Goal: Information Seeking & Learning: Learn about a topic

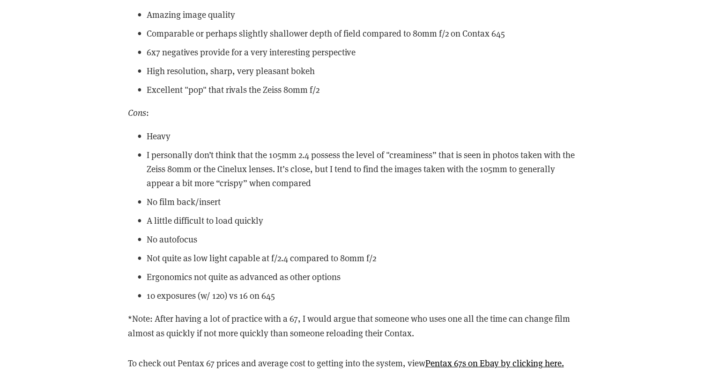
scroll to position [10566, 0]
click at [257, 174] on p "I personally don’t think that the 105mm 2.4 possess the level of "creaminess” t…" at bounding box center [362, 168] width 431 height 43
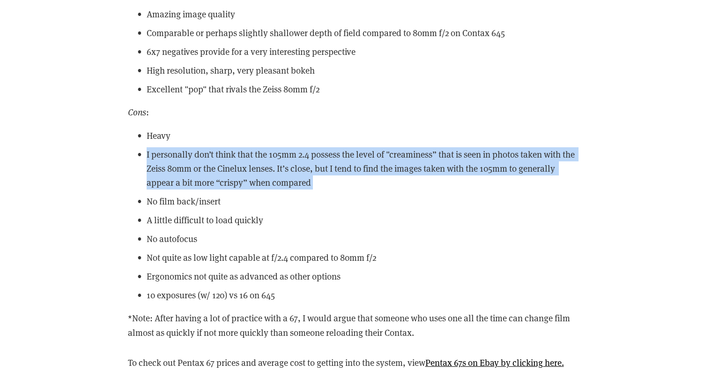
click at [257, 174] on p "I personally don’t think that the 105mm 2.4 possess the level of "creaminess” t…" at bounding box center [362, 168] width 431 height 43
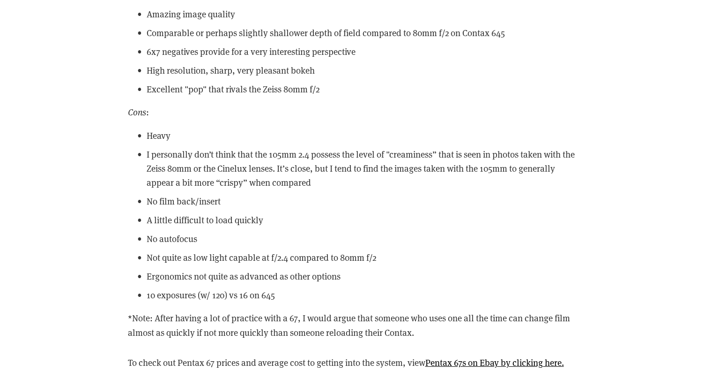
click at [257, 174] on p "I personally don’t think that the 105mm 2.4 possess the level of "creaminess” t…" at bounding box center [362, 168] width 431 height 43
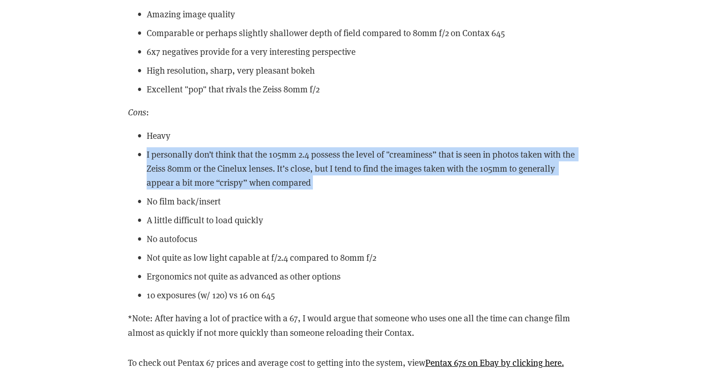
click at [257, 174] on p "I personally don’t think that the 105mm 2.4 possess the level of "creaminess” t…" at bounding box center [362, 168] width 431 height 43
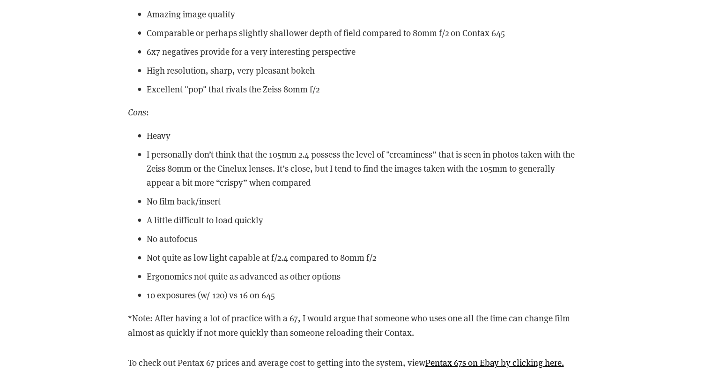
click at [257, 174] on p "I personally don’t think that the 105mm 2.4 possess the level of "creaminess” t…" at bounding box center [362, 168] width 431 height 43
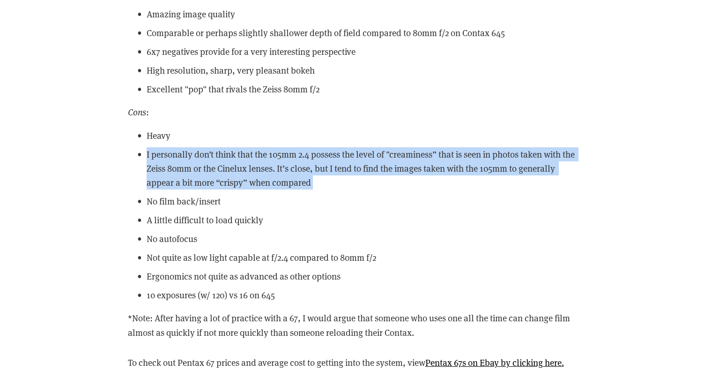
click at [257, 174] on p "I personally don’t think that the 105mm 2.4 possess the level of "creaminess” t…" at bounding box center [362, 168] width 431 height 43
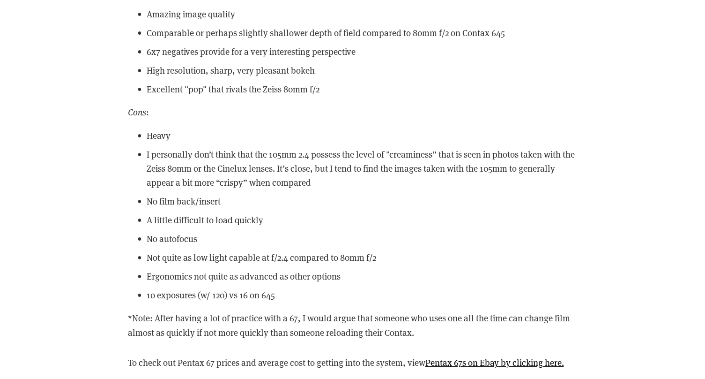
click at [257, 174] on p "I personally don’t think that the 105mm 2.4 possess the level of "creaminess” t…" at bounding box center [362, 168] width 431 height 43
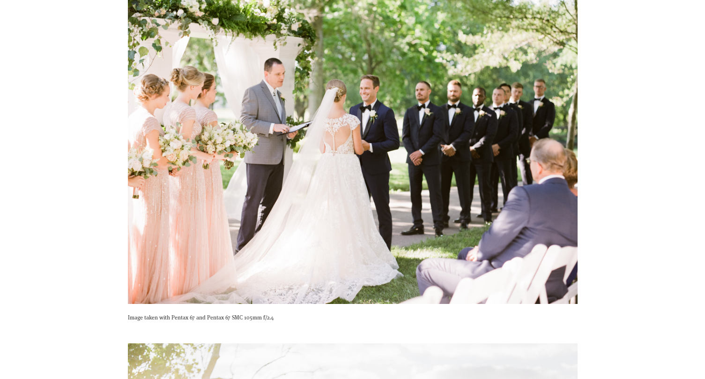
scroll to position [11118, 0]
